Goal: Information Seeking & Learning: Learn about a topic

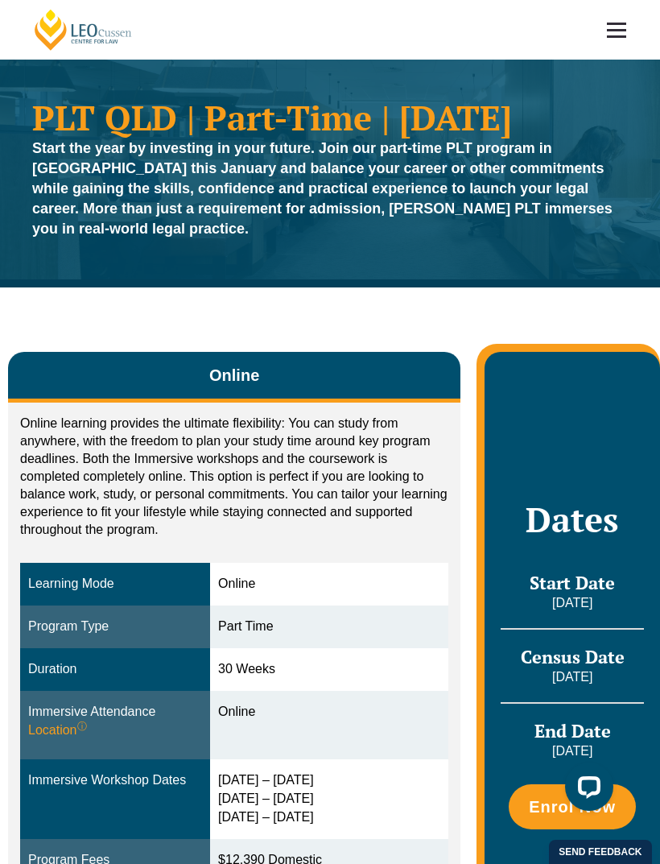
click at [620, 27] on link at bounding box center [617, 30] width 60 height 60
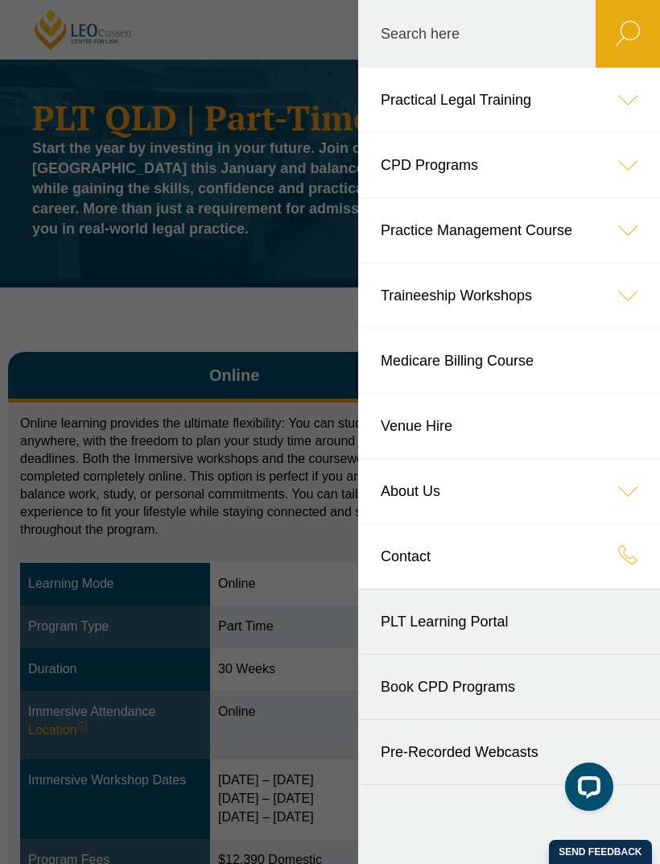
click at [475, 104] on link "Practical Legal Training" at bounding box center [509, 100] width 302 height 64
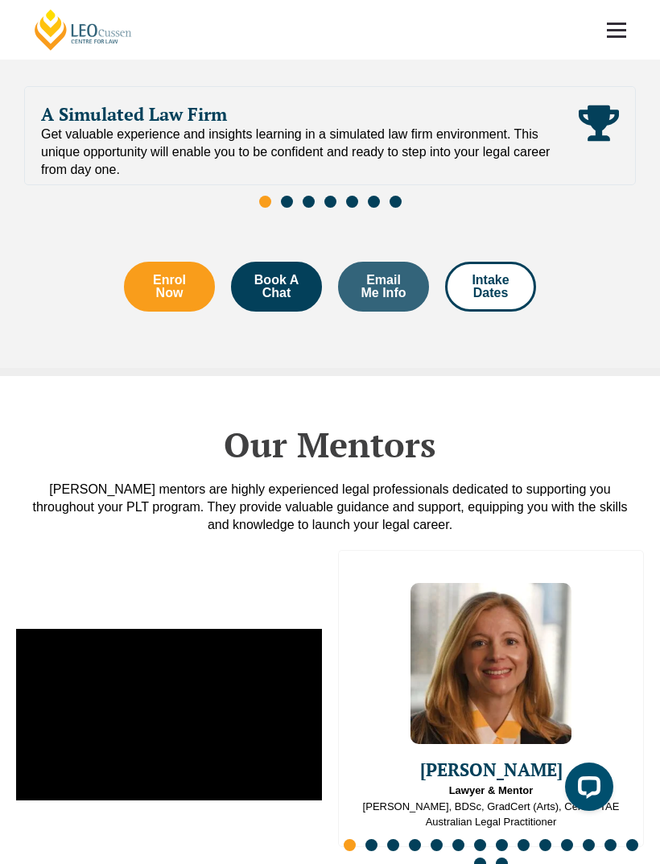
scroll to position [3130, 0]
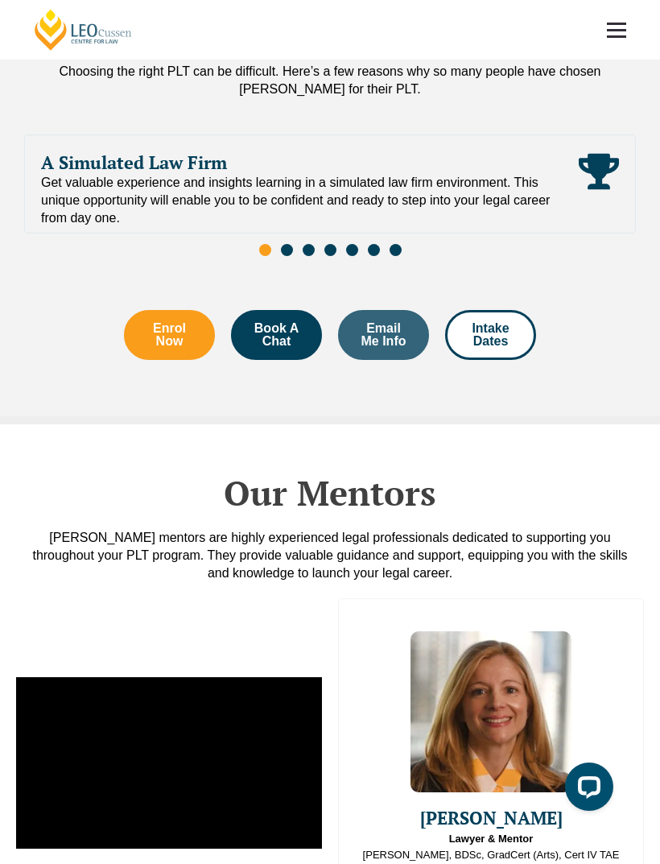
click at [629, 38] on link at bounding box center [617, 30] width 60 height 60
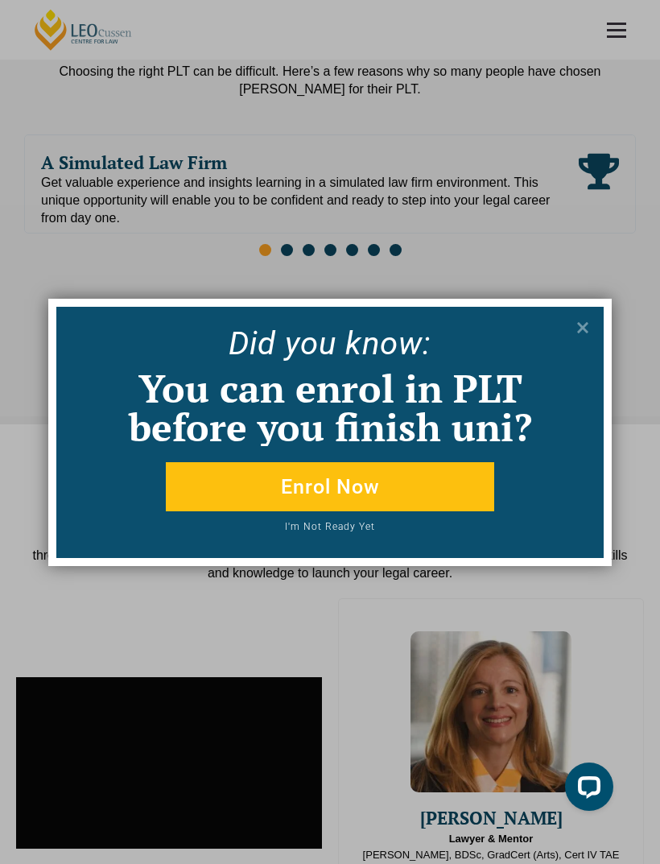
click at [476, 5] on div "Did yo u know: You can enrol in PLT before you finish uni? Enrol Now I'm Not Re…" at bounding box center [330, 432] width 660 height 864
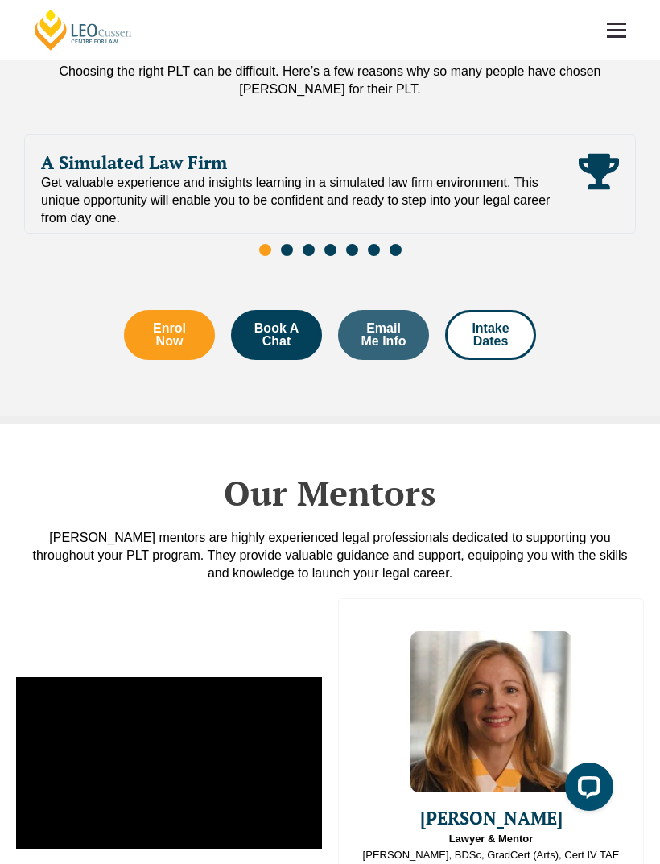
click at [621, 33] on link at bounding box center [617, 30] width 60 height 60
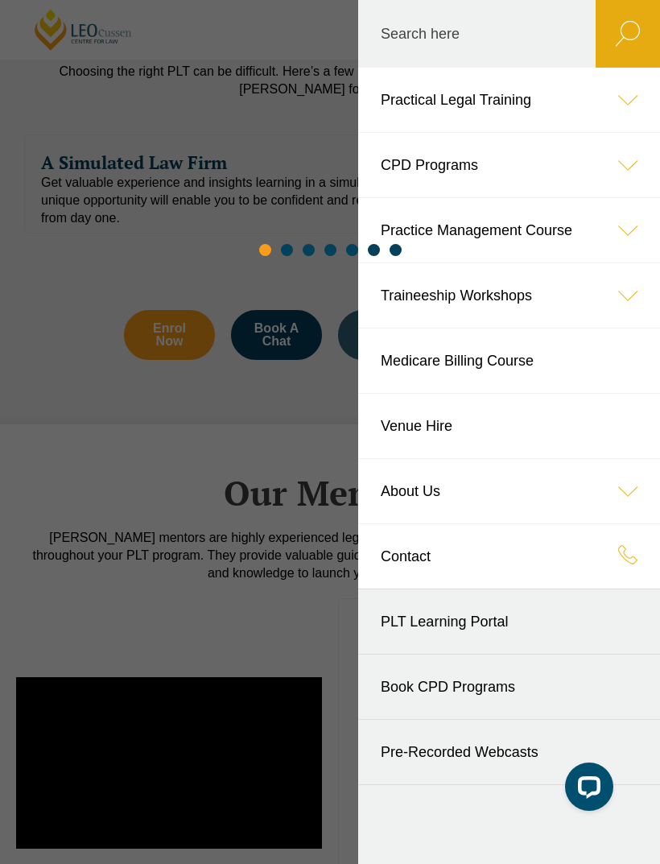
click at [416, 101] on link "Practical Legal Training" at bounding box center [509, 100] width 302 height 64
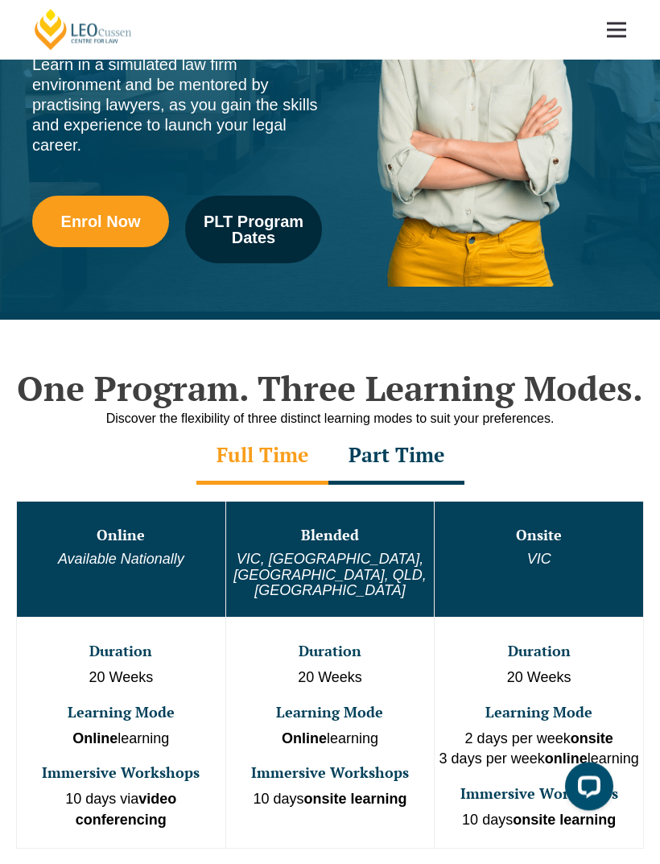
scroll to position [280, 0]
click at [250, 218] on span "PLT Program Dates" at bounding box center [253, 229] width 114 height 32
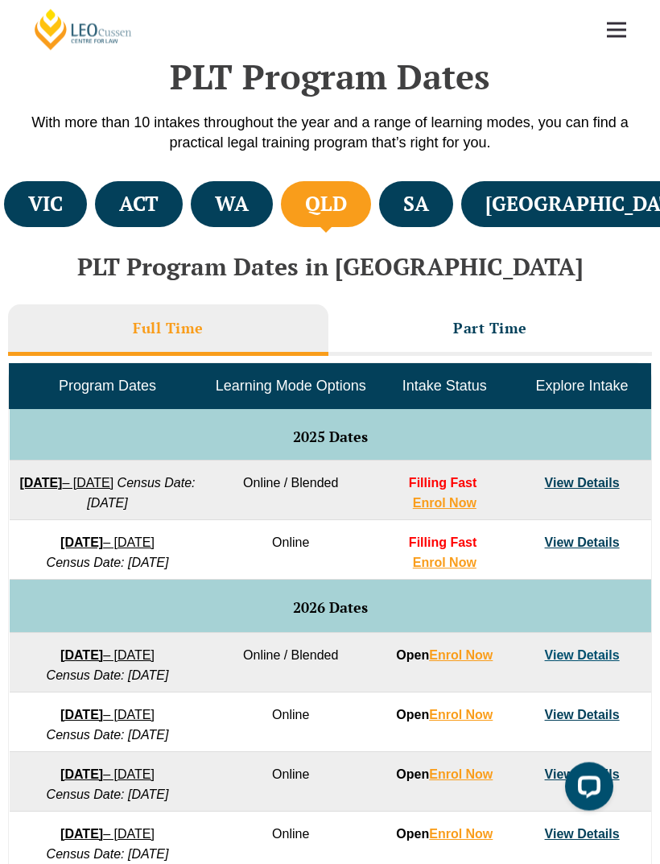
scroll to position [483, 0]
click at [579, 549] on link "View Details" at bounding box center [582, 542] width 75 height 14
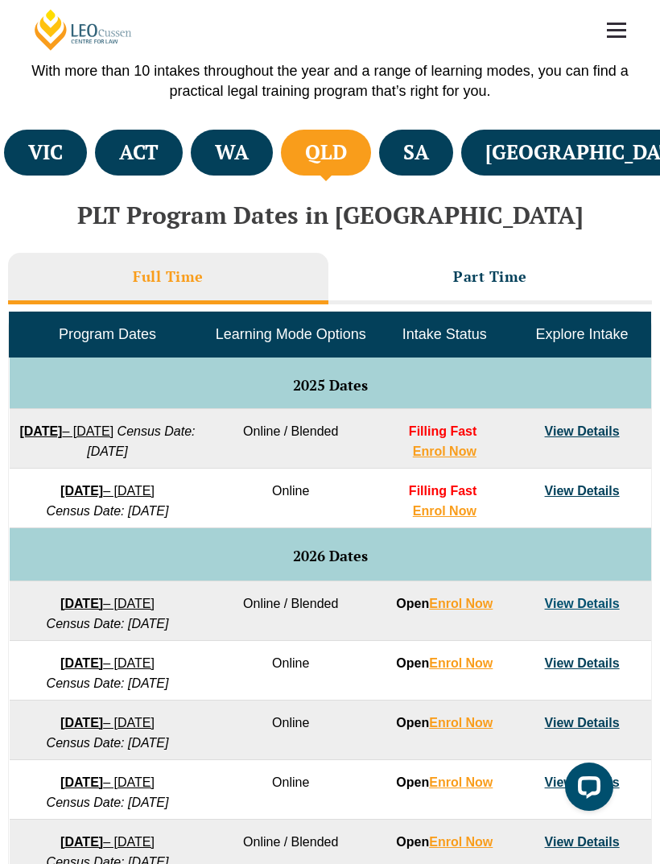
click at [588, 497] on link "View Details" at bounding box center [582, 491] width 75 height 14
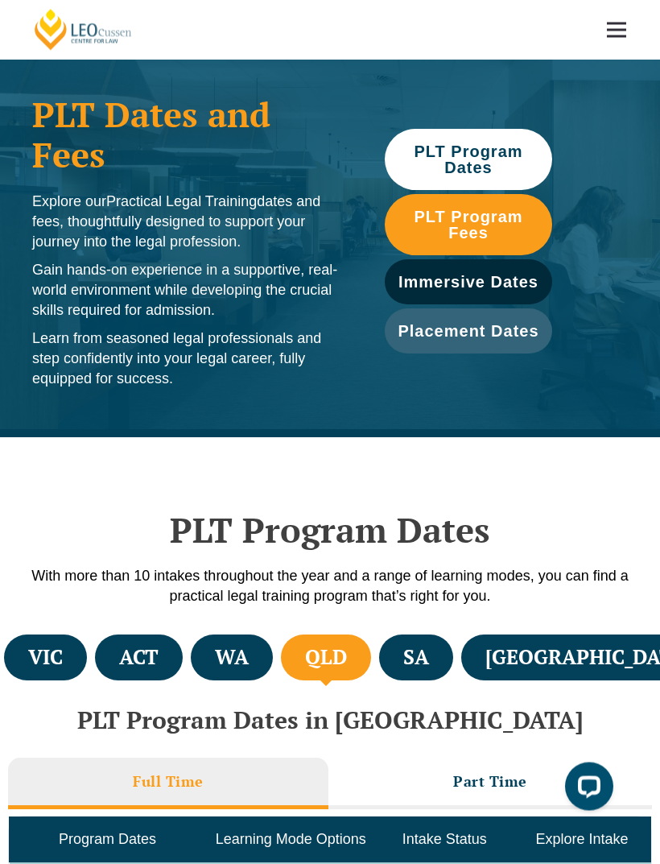
scroll to position [0, 0]
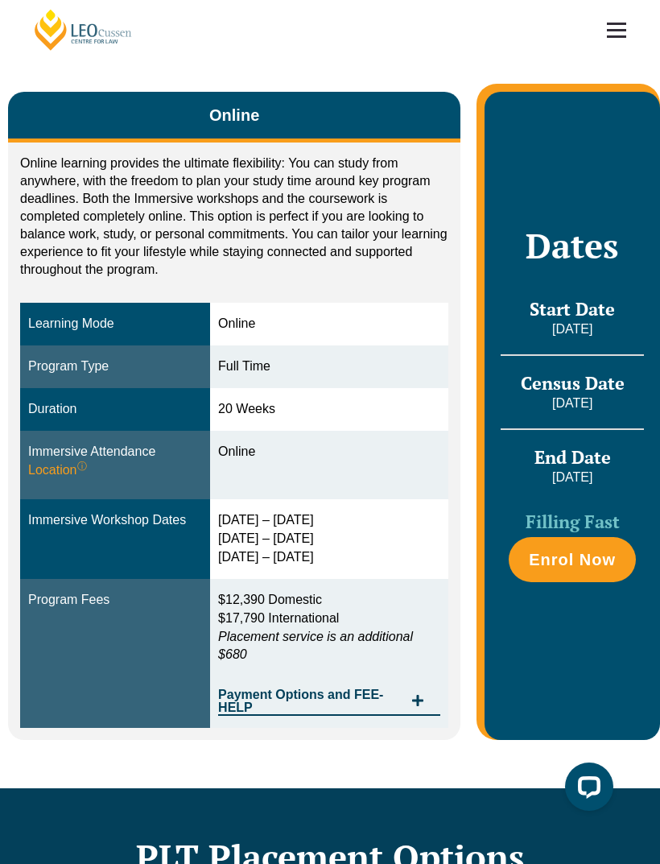
scroll to position [248, 0]
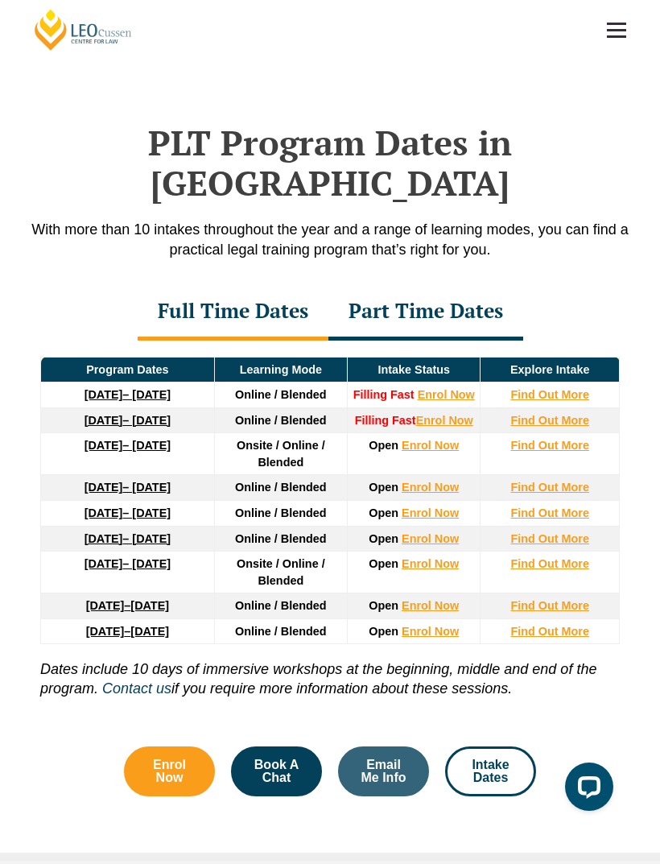
click at [381, 284] on div "Part Time Dates" at bounding box center [425, 312] width 195 height 56
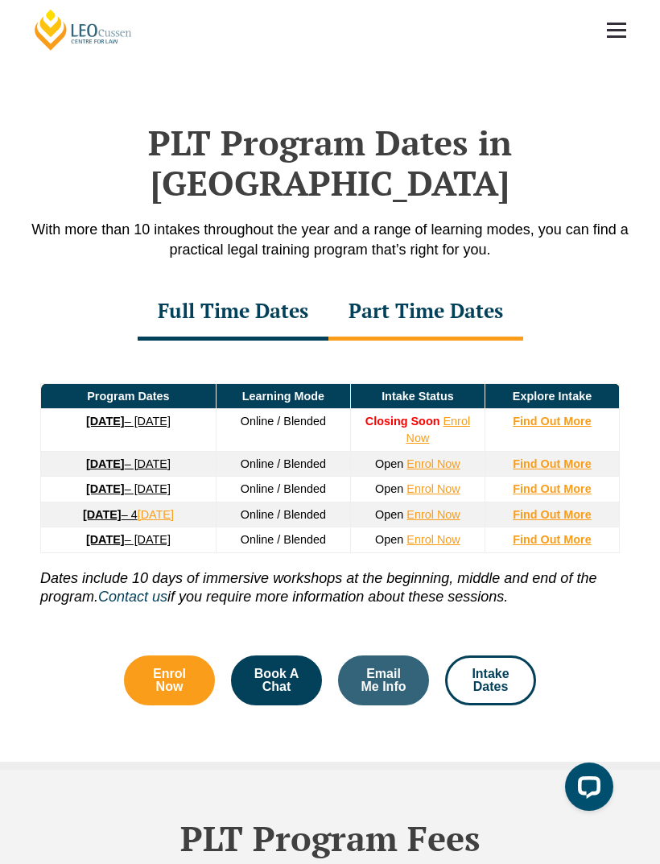
click at [196, 284] on div "Full Time Dates" at bounding box center [233, 312] width 191 height 56
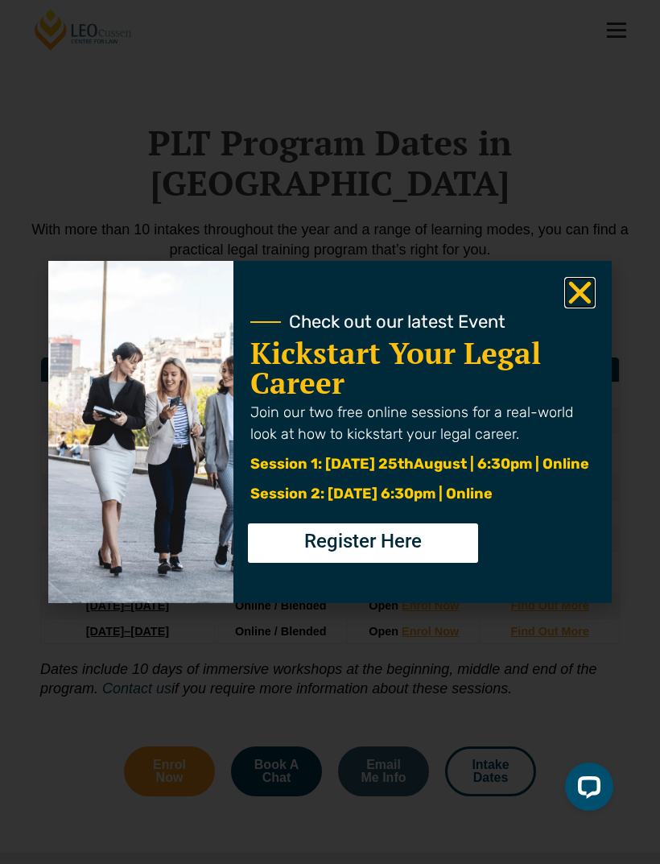
click at [588, 292] on icon "Close" at bounding box center [579, 292] width 31 height 31
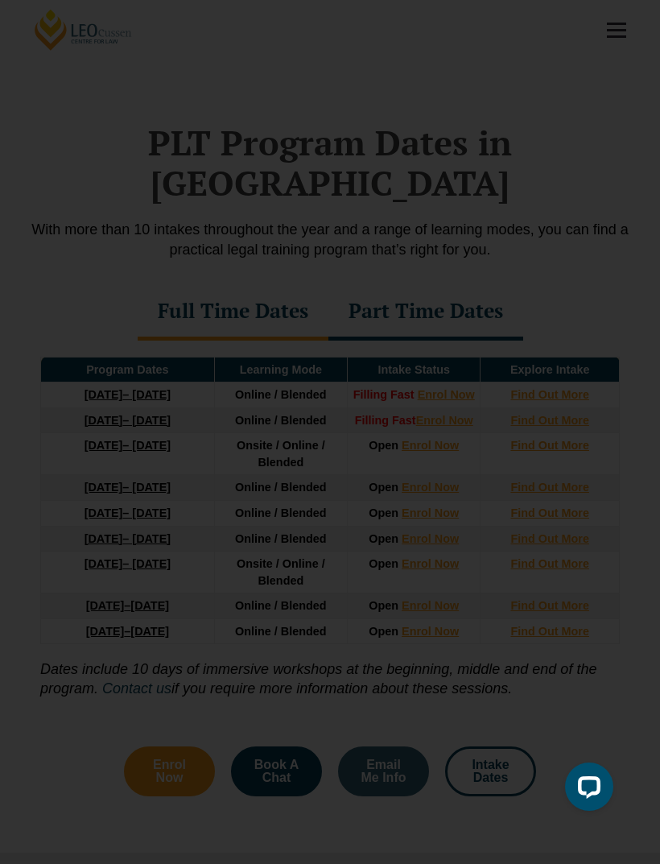
click at [584, 283] on icon "Close" at bounding box center [579, 292] width 31 height 31
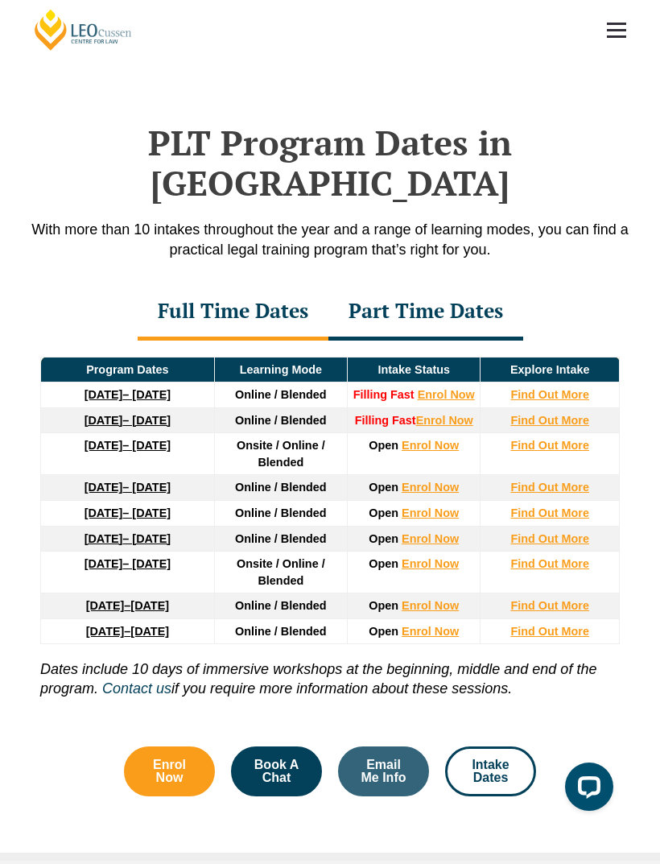
click at [551, 414] on strong "Find Out More" at bounding box center [549, 420] width 79 height 13
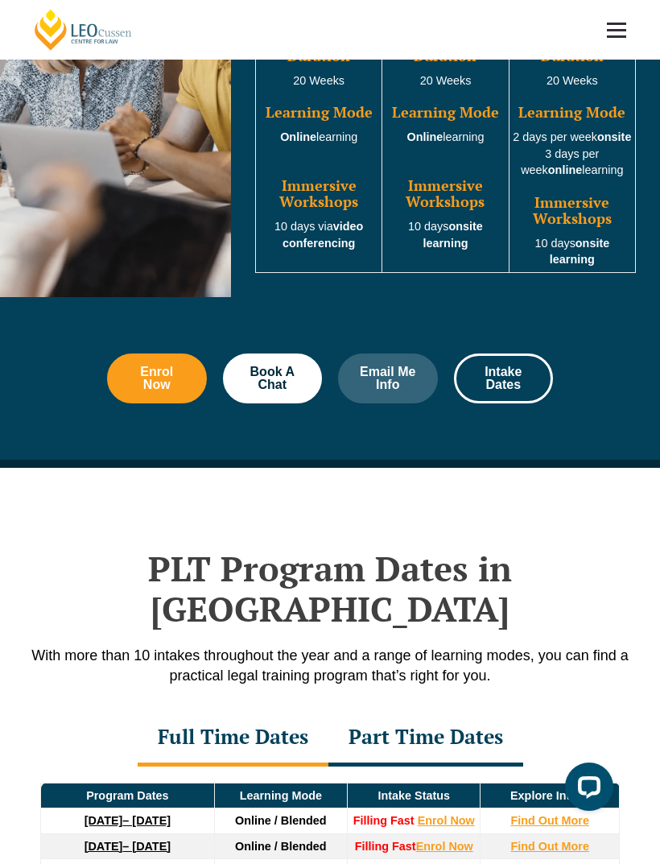
scroll to position [1478, 0]
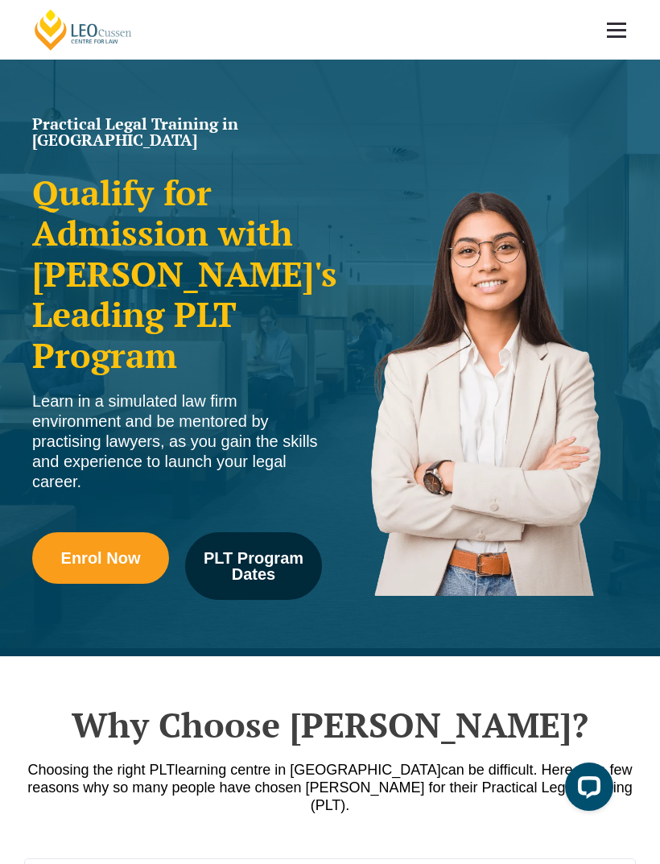
click at [250, 552] on span "PLT Program Dates" at bounding box center [253, 566] width 114 height 32
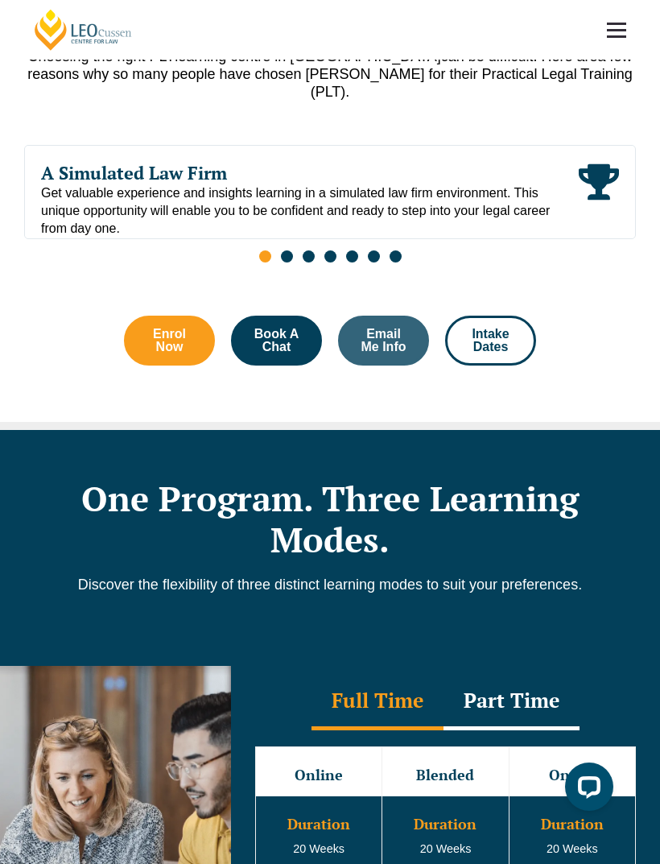
scroll to position [1907, 0]
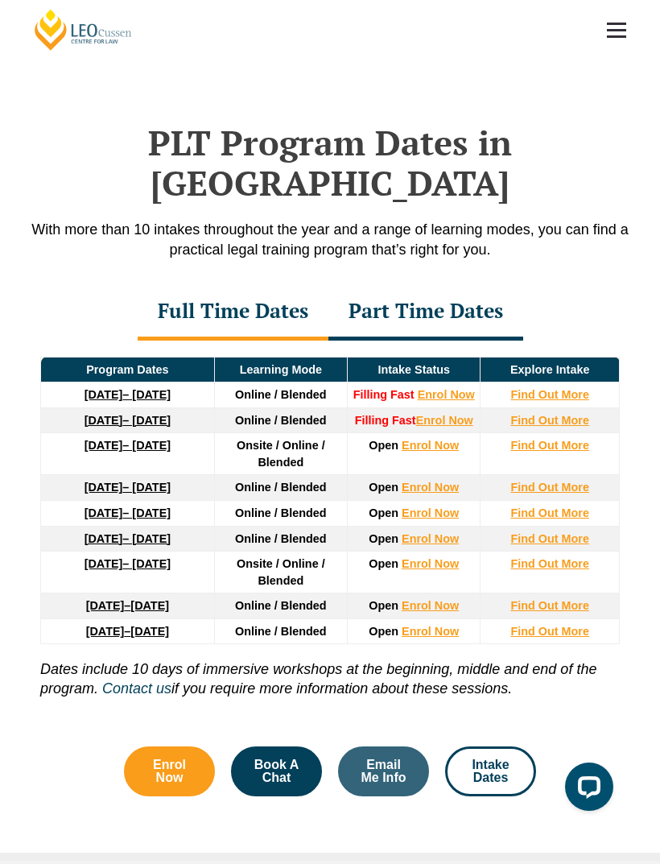
click at [525, 122] on h2 "PLT Program Dates in Victoria" at bounding box center [330, 162] width 612 height 81
click at [637, 24] on link at bounding box center [617, 30] width 60 height 60
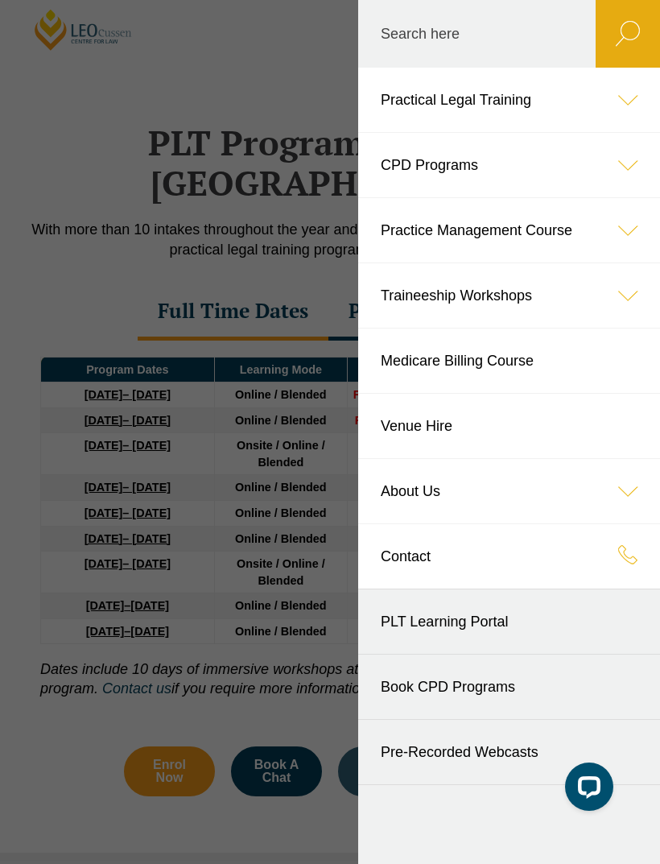
click at [400, 93] on link "Practical Legal Training" at bounding box center [509, 100] width 302 height 64
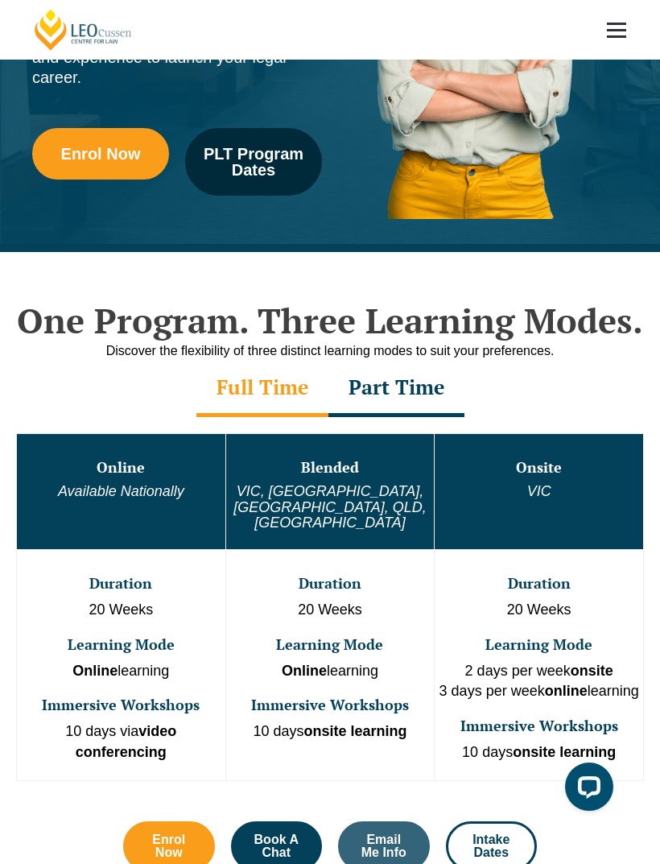
scroll to position [291, 0]
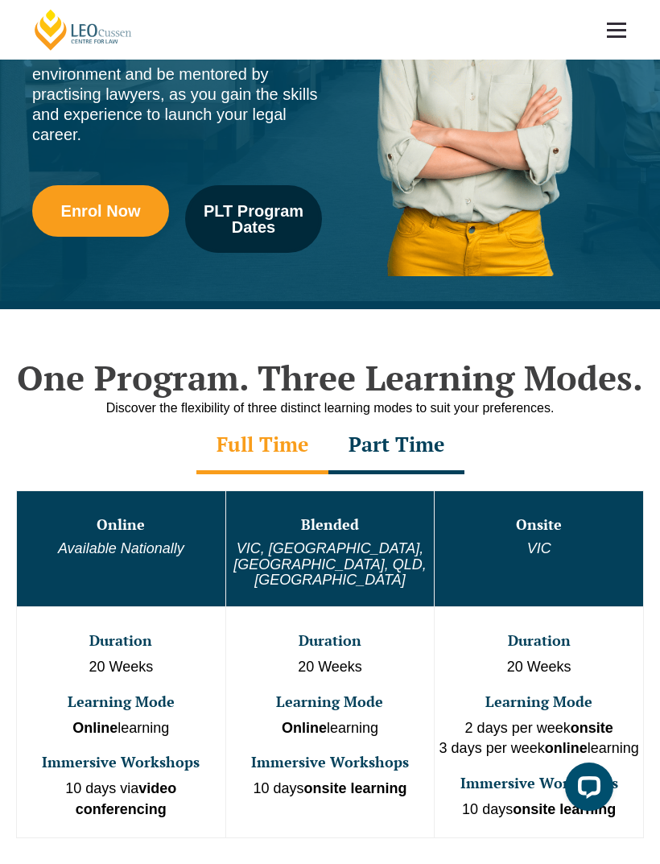
click at [254, 203] on span "PLT Program Dates" at bounding box center [253, 219] width 114 height 32
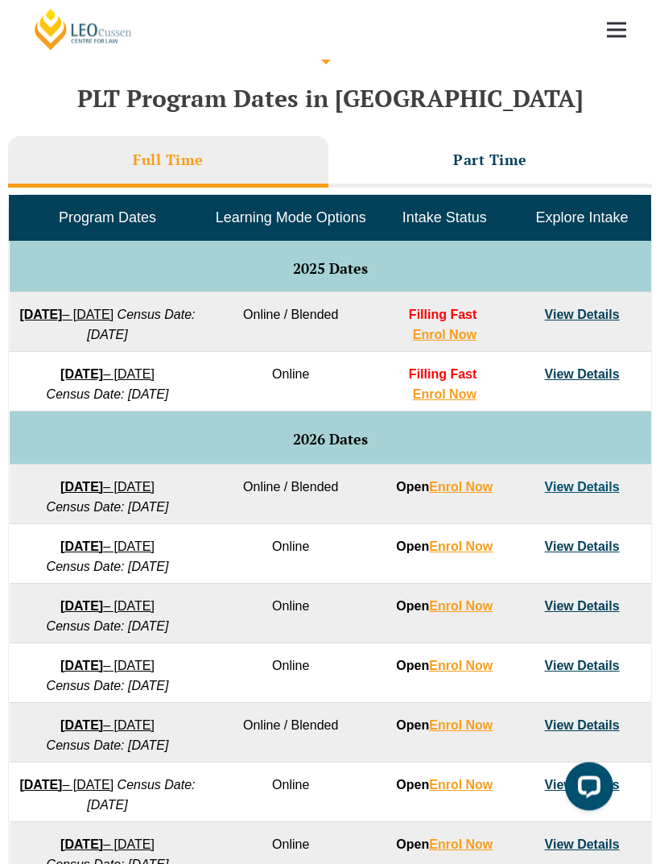
scroll to position [651, 0]
click at [586, 493] on link "View Details" at bounding box center [582, 487] width 75 height 14
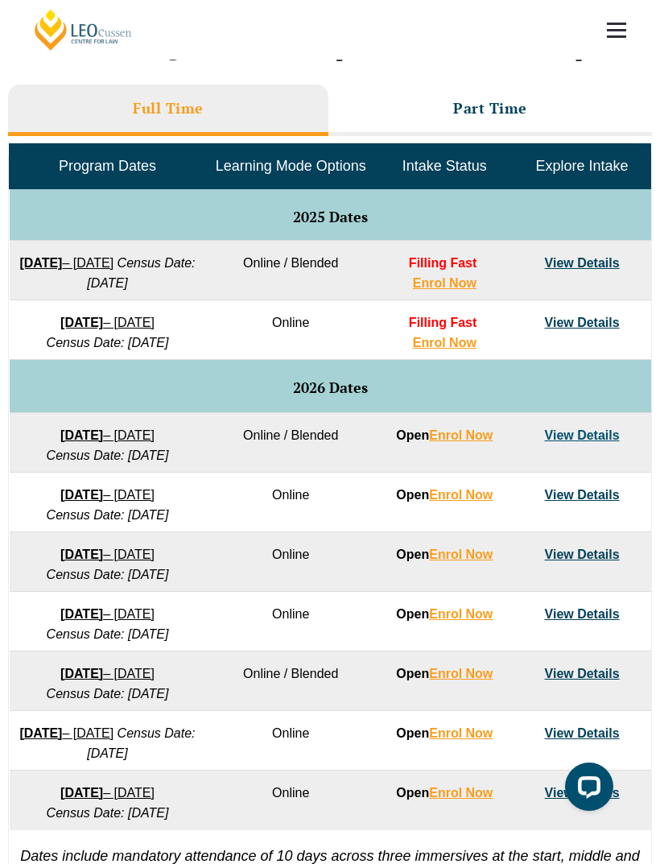
click at [62, 256] on strong "22 September 2025" at bounding box center [40, 263] width 43 height 14
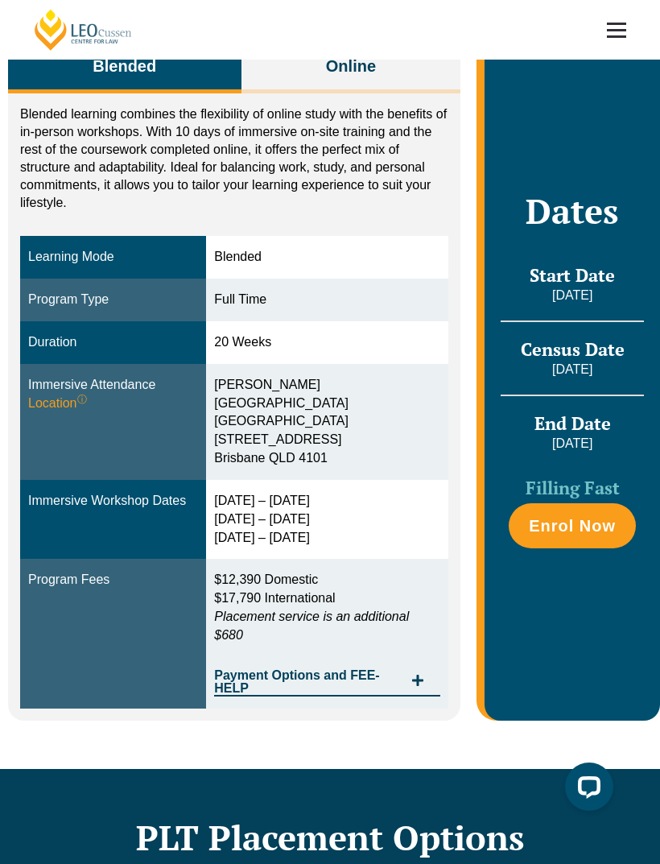
scroll to position [312, 0]
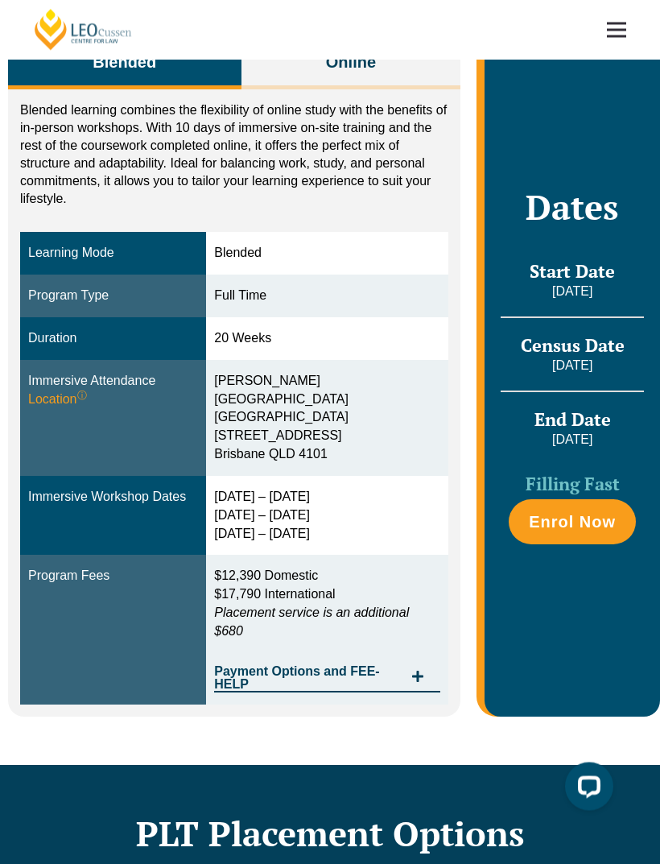
click at [336, 68] on span "Online" at bounding box center [351, 63] width 50 height 23
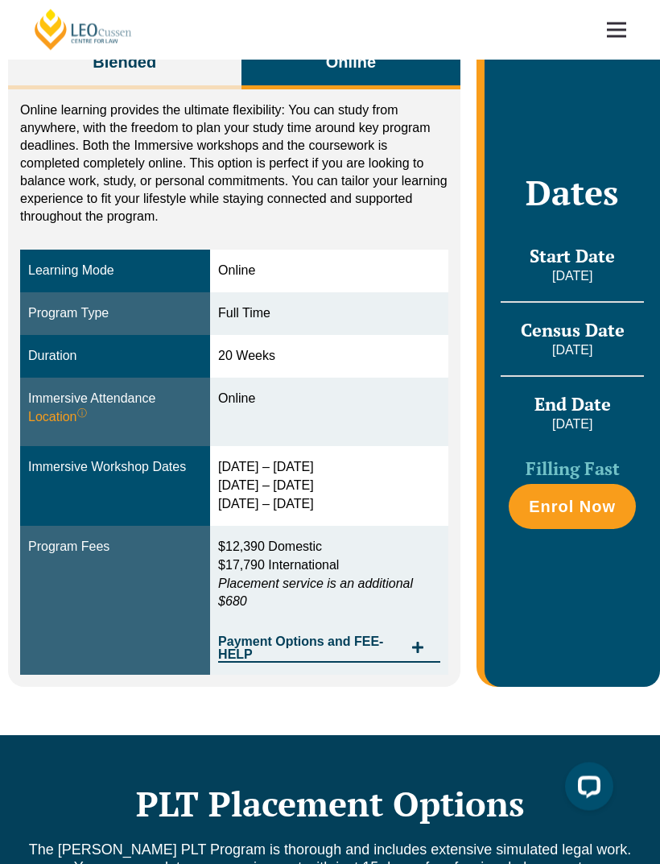
scroll to position [313, 0]
click at [118, 73] on span "Blended" at bounding box center [125, 62] width 64 height 23
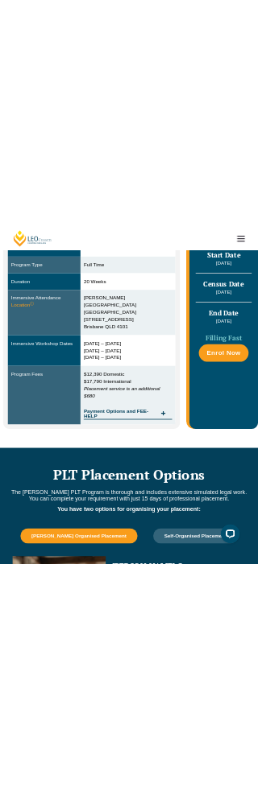
scroll to position [1125, 0]
